Goal: Use online tool/utility: Utilize a website feature to perform a specific function

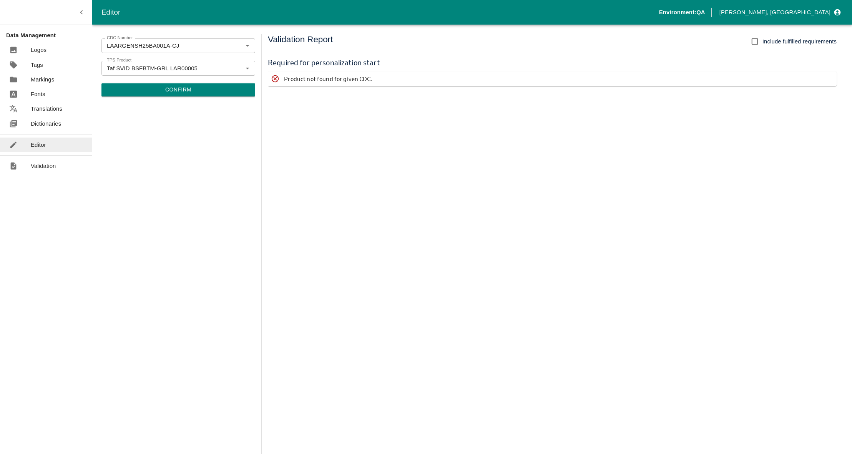
click at [185, 90] on button "Confirm" at bounding box center [178, 89] width 154 height 13
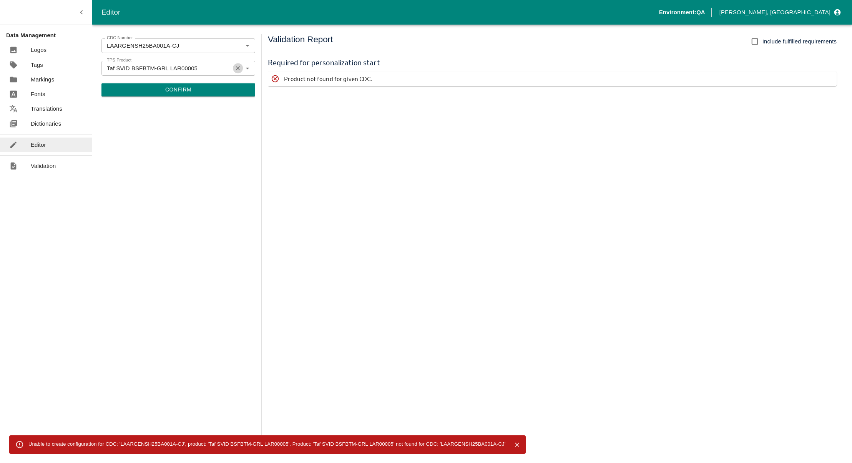
click at [238, 69] on icon "Clear" at bounding box center [238, 68] width 4 height 4
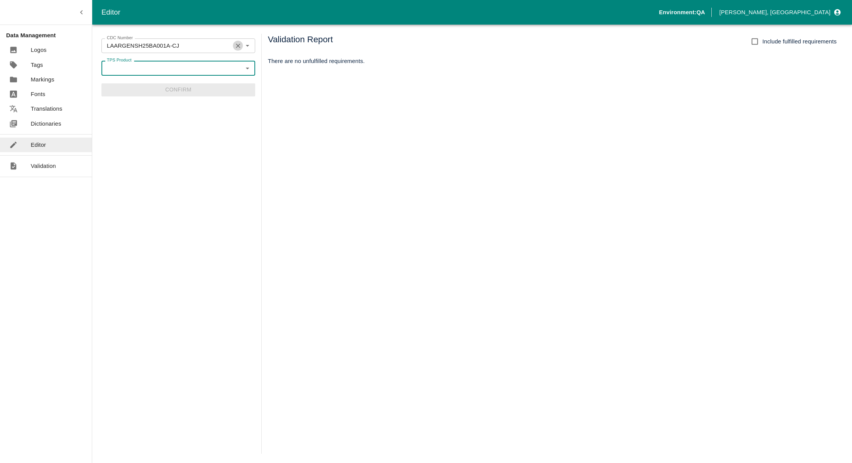
click at [235, 46] on icon "Clear" at bounding box center [237, 45] width 7 height 7
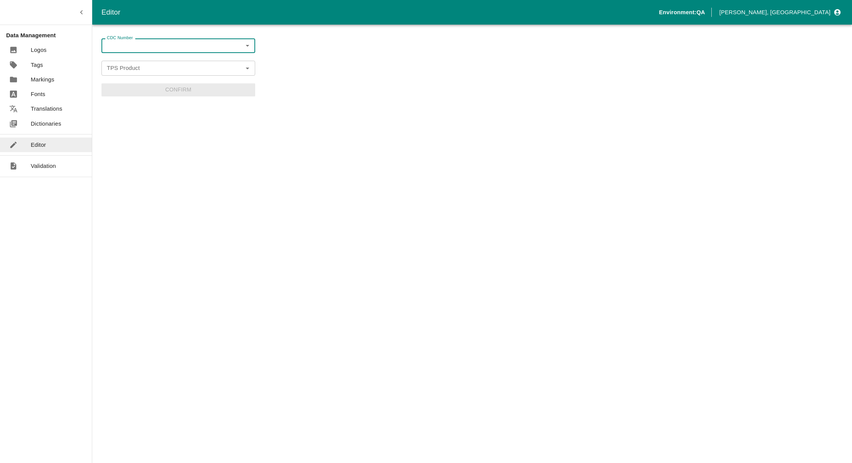
click at [201, 48] on input "CDC Number" at bounding box center [172, 46] width 136 height 10
click at [143, 99] on li "LAARGENSH25BA001A-CJ" at bounding box center [178, 102] width 154 height 13
type input "LAARGENSH25BA001A-CJ"
click at [153, 72] on input "TPS Product" at bounding box center [172, 68] width 136 height 10
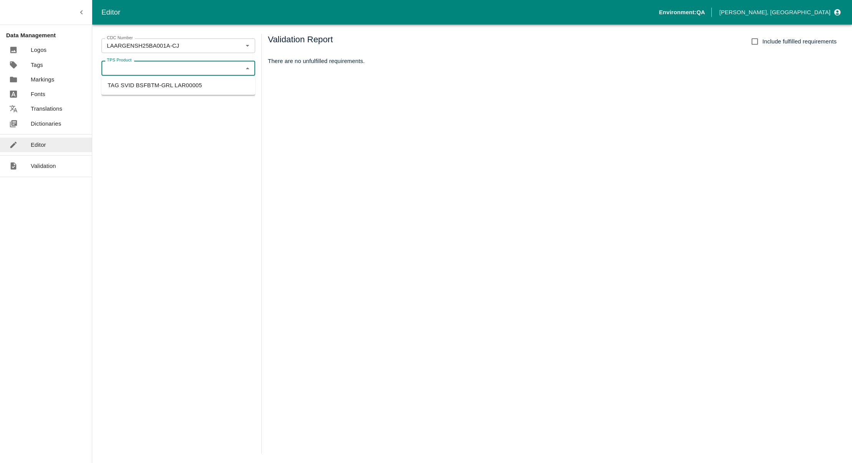
click at [147, 86] on li "TAG SVID BSFBTM-GRL LAR00005" at bounding box center [178, 85] width 154 height 13
type input "TAG SVID BSFBTM-GRL LAR00005"
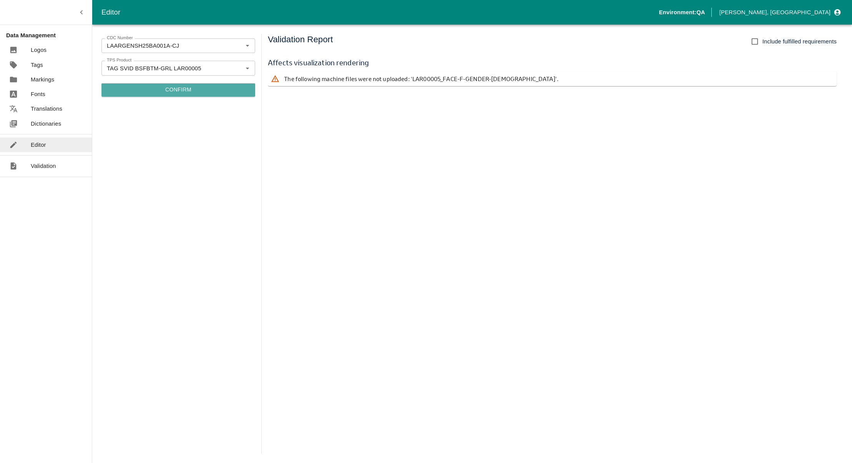
click at [146, 87] on button "Confirm" at bounding box center [178, 89] width 154 height 13
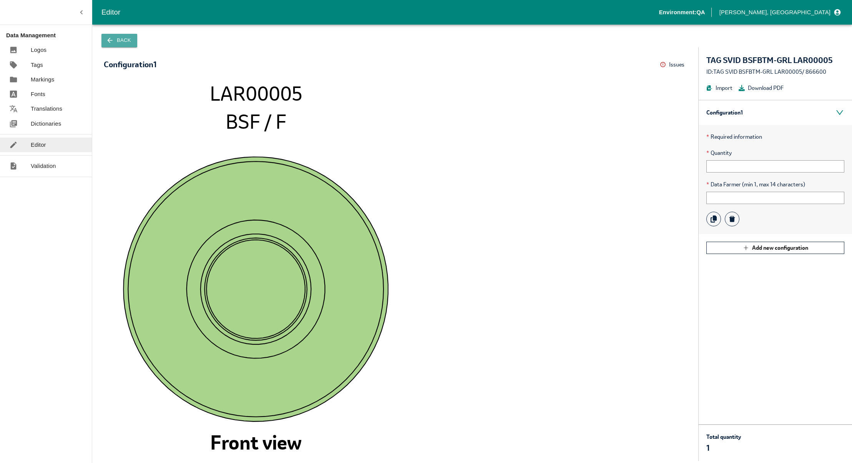
click at [130, 41] on button "Back" at bounding box center [119, 40] width 36 height 13
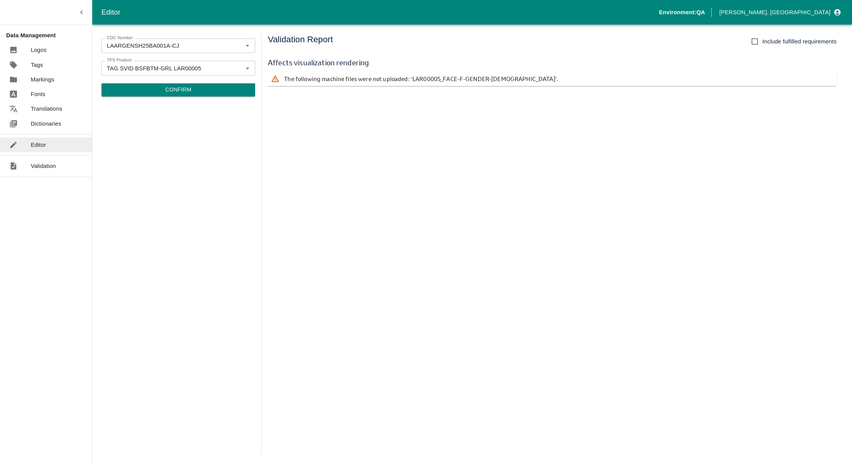
click at [520, 178] on div "Validation Report Include fulfilled requirements Affects visualization renderin…" at bounding box center [555, 244] width 575 height 420
click at [145, 204] on div "CDC Number LAARGENSH25BA001A-CJ CDC Number TPS Product TAG SVID BSFBTM-GRL LAR0…" at bounding box center [178, 244] width 154 height 420
